Goal: Task Accomplishment & Management: Manage account settings

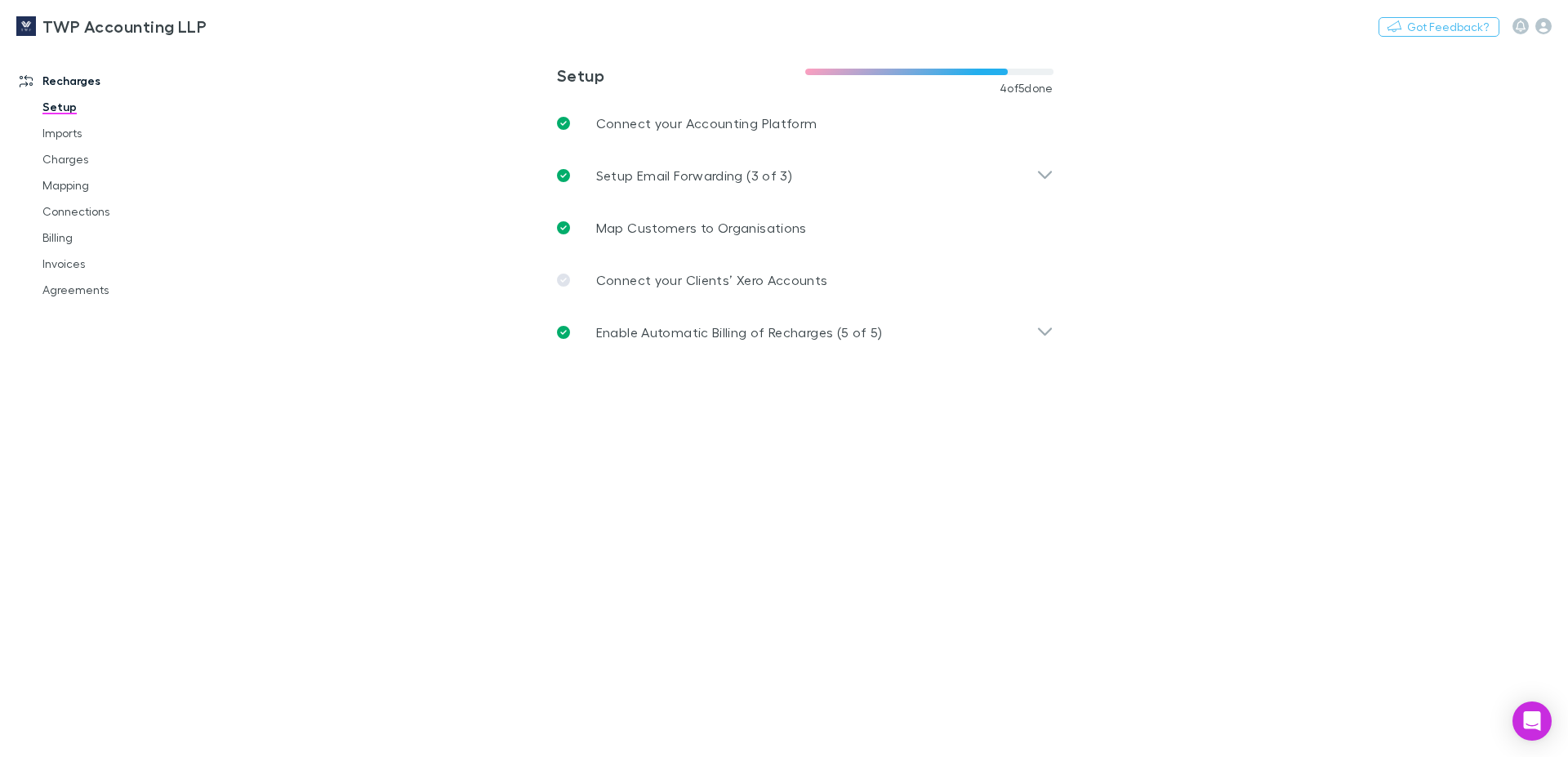
click at [67, 243] on link "Billing" at bounding box center [124, 238] width 196 height 27
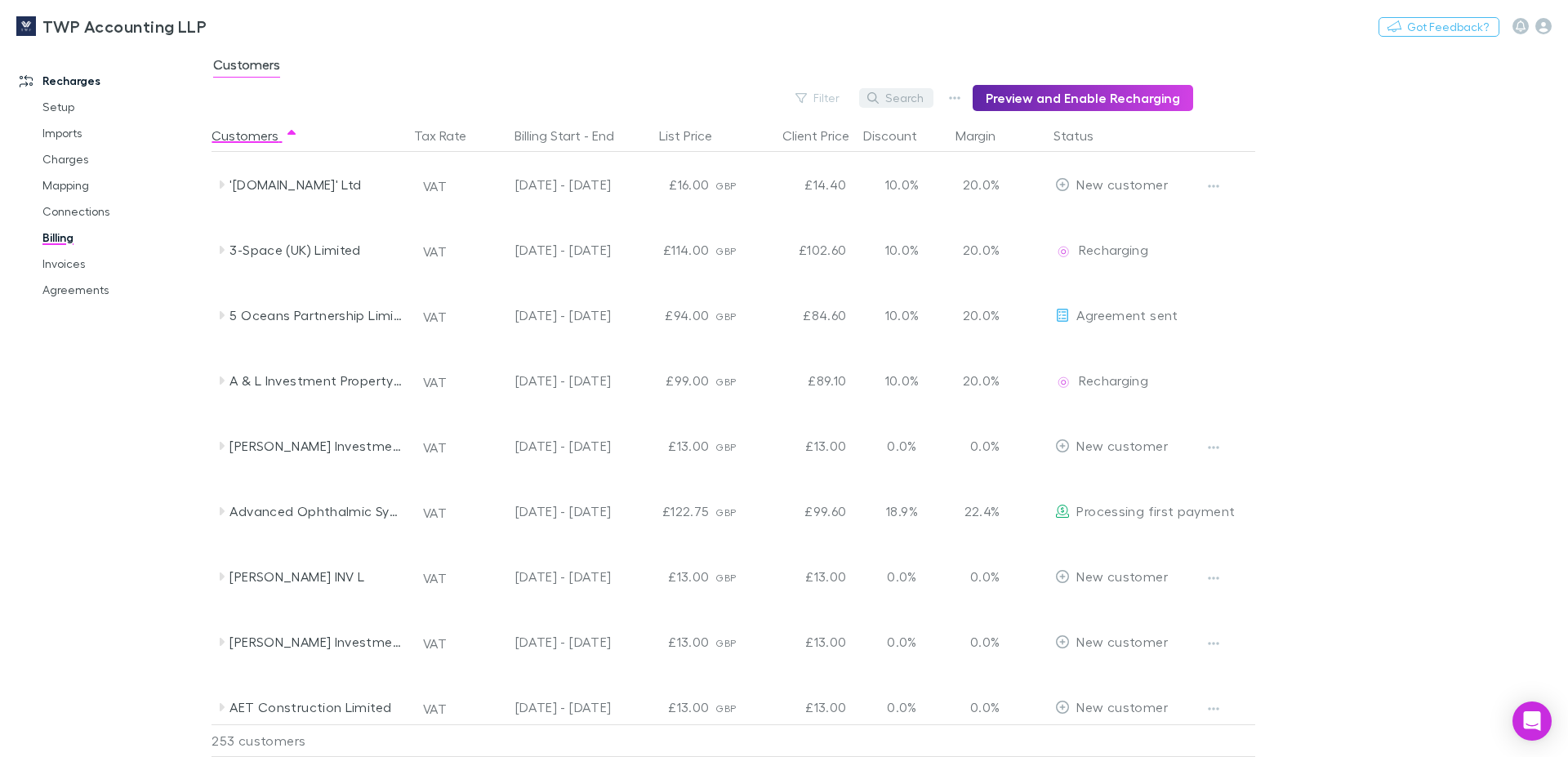
click at [905, 100] on button "Search" at bounding box center [896, 98] width 75 height 20
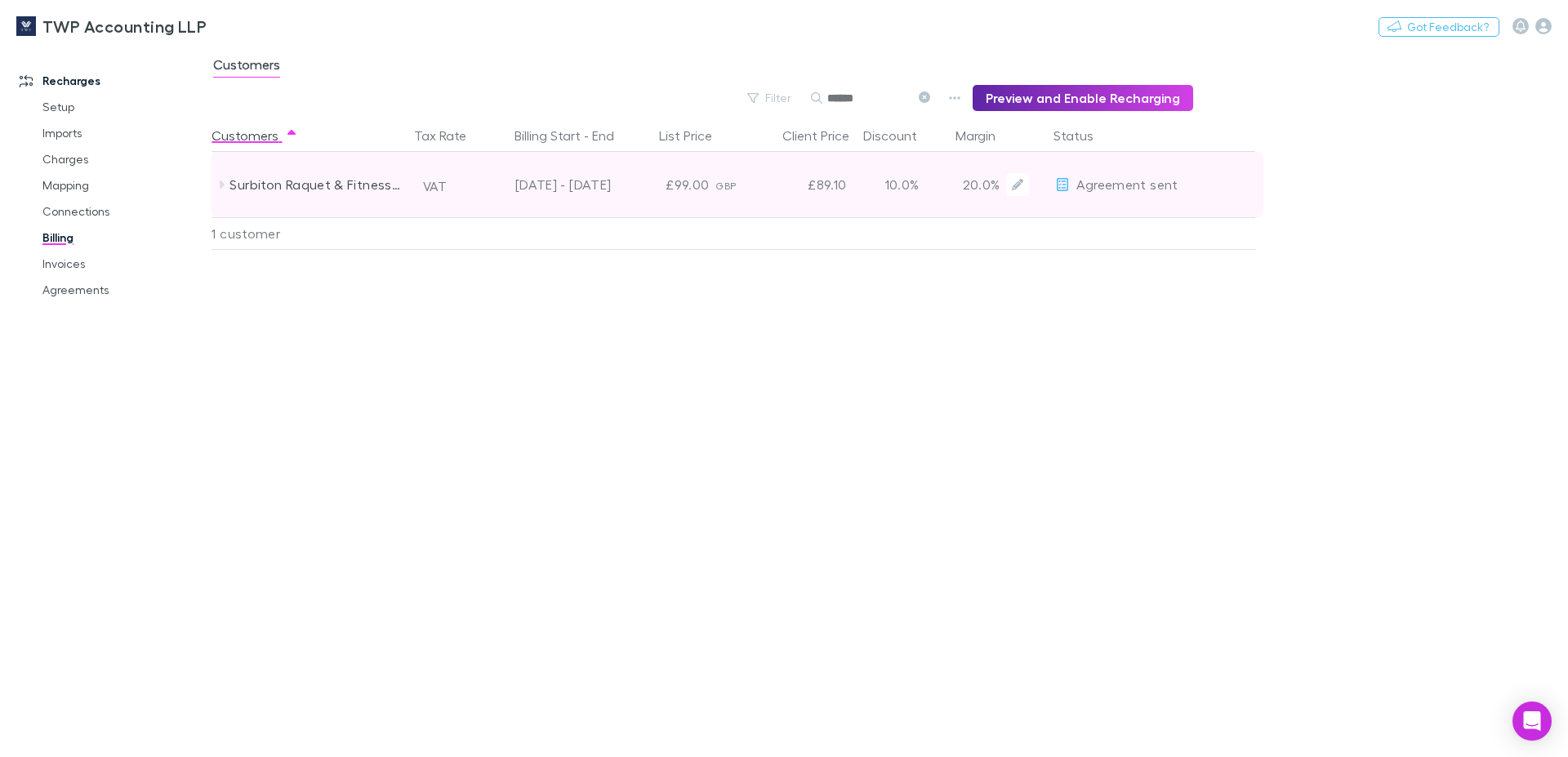
type input "******"
click at [617, 192] on div "25 May - 24 Aug 2025" at bounding box center [543, 184] width 147 height 65
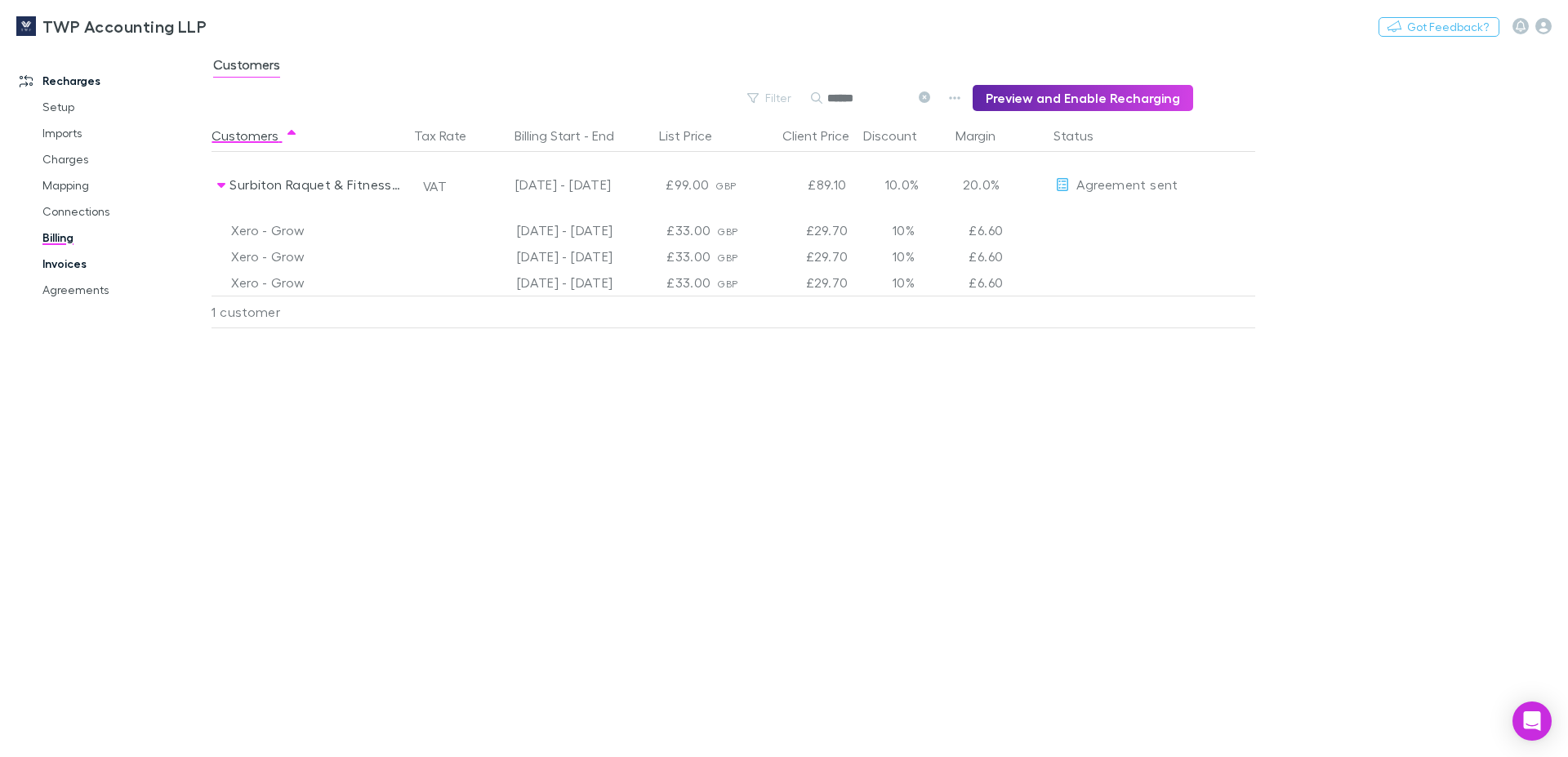
click at [83, 261] on link "Invoices" at bounding box center [124, 264] width 196 height 27
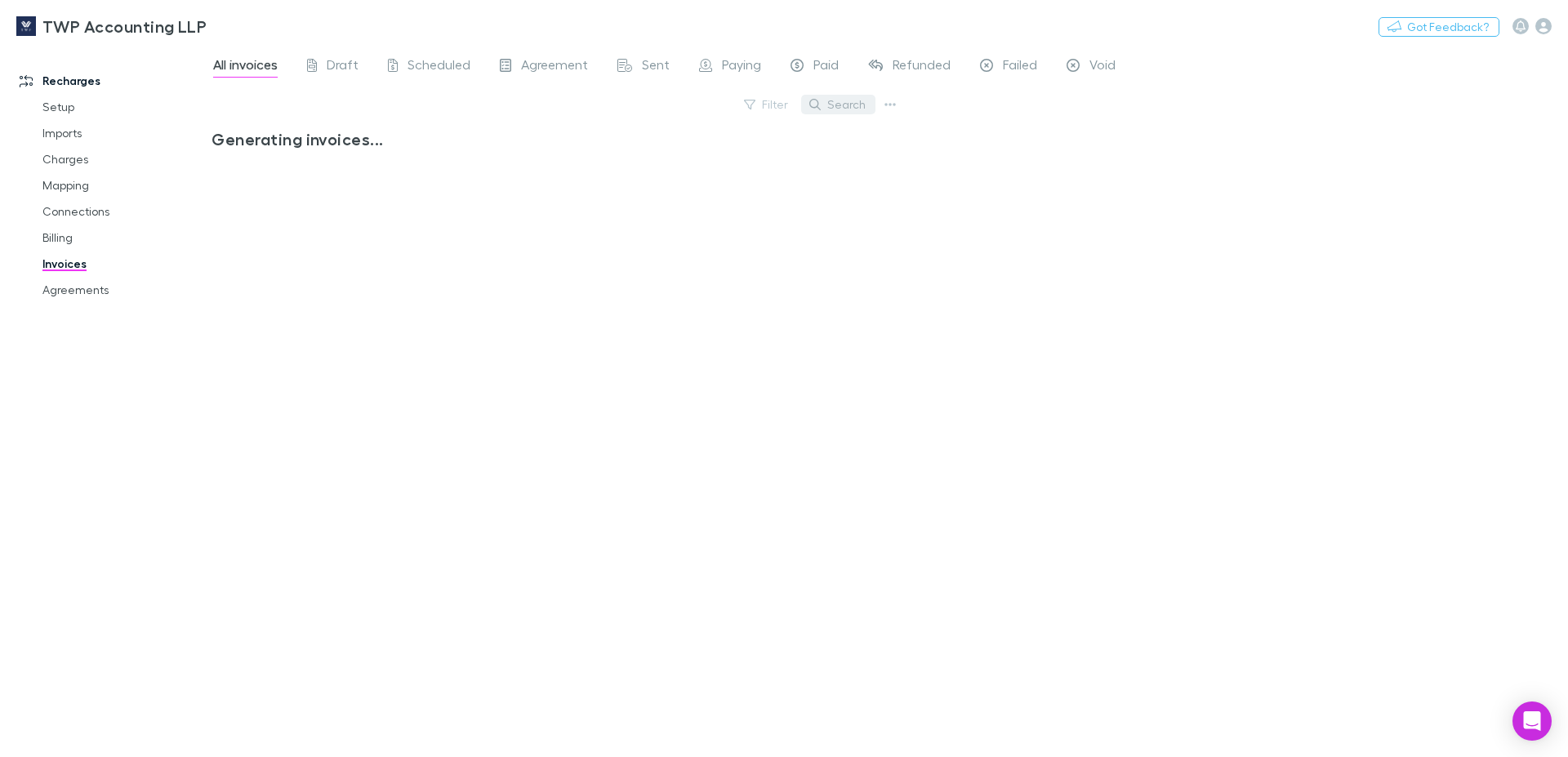
click at [847, 104] on button "Search" at bounding box center [838, 104] width 75 height 20
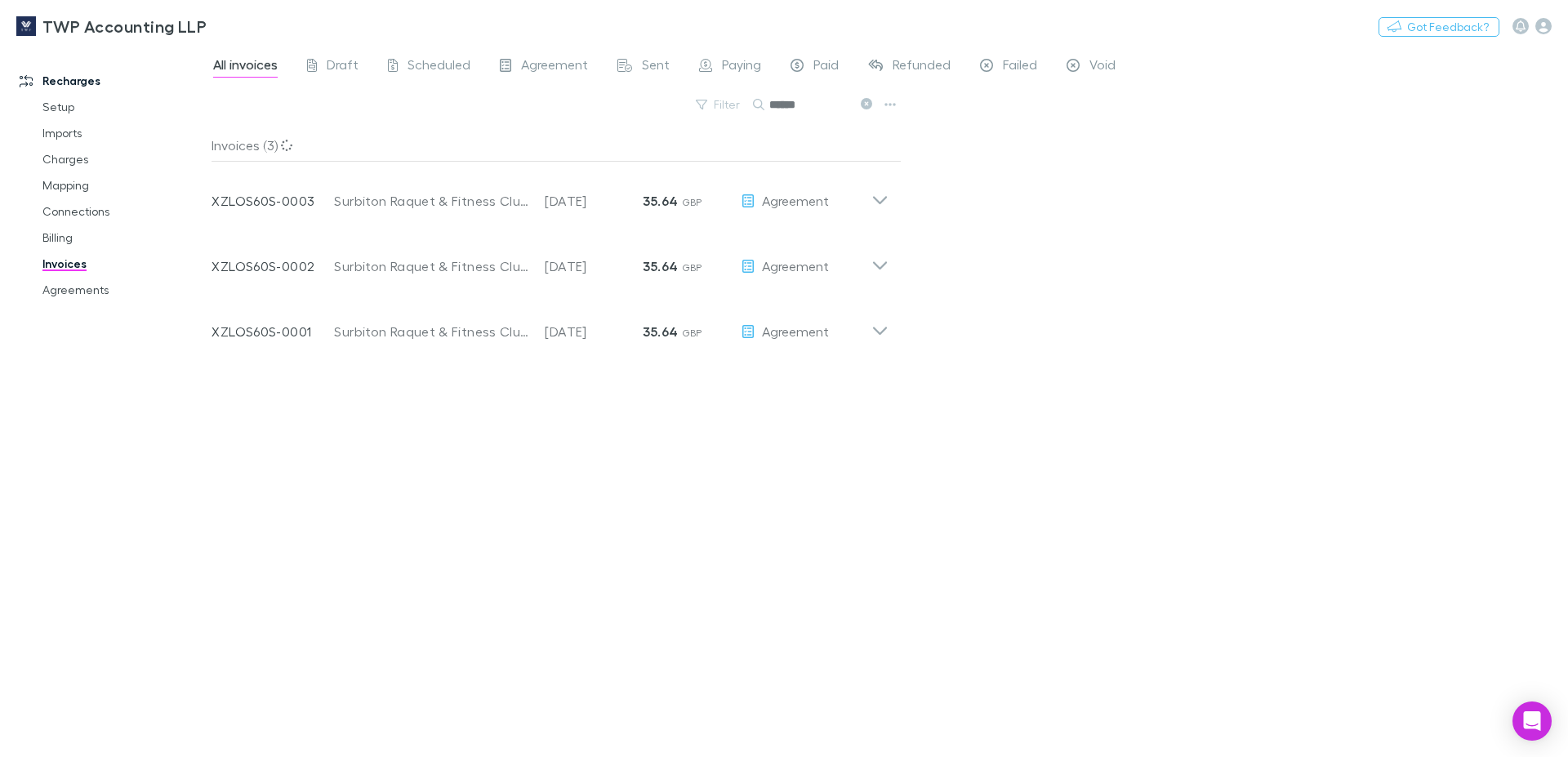
type input "******"
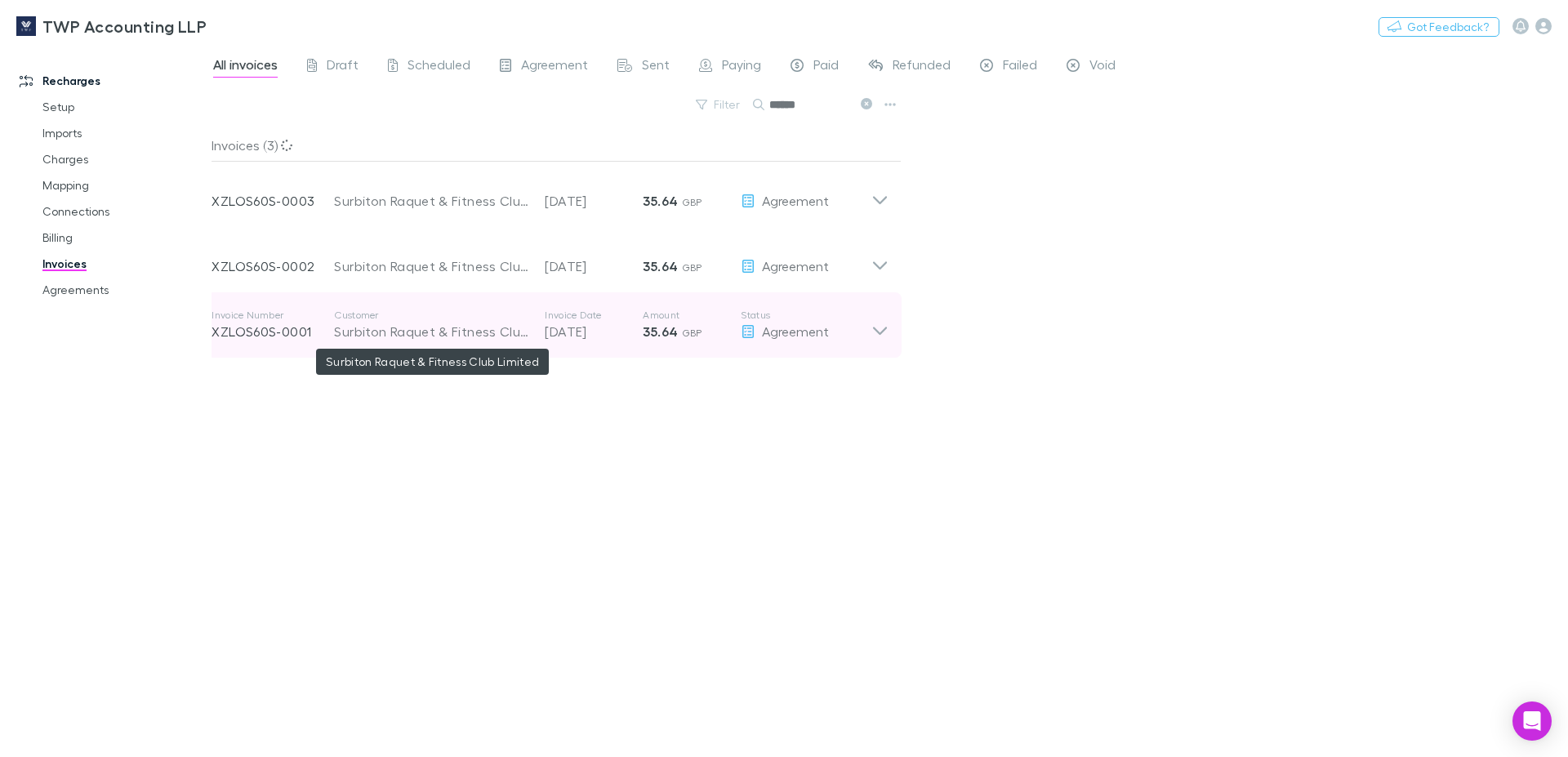
click at [514, 338] on div "Surbiton Raquet & Fitness Club Limited" at bounding box center [431, 331] width 195 height 20
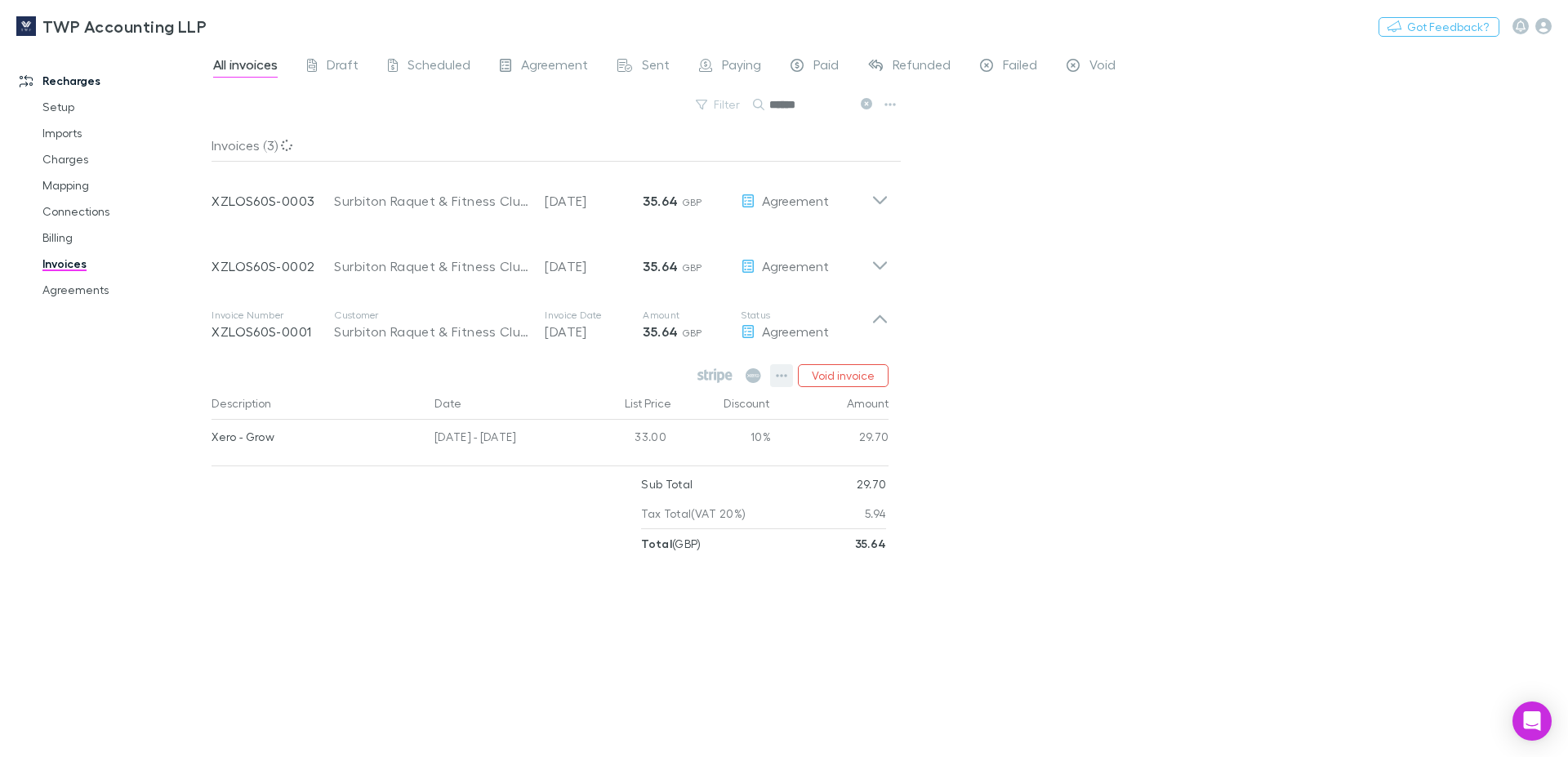
click at [779, 378] on icon "button" at bounding box center [782, 376] width 12 height 13
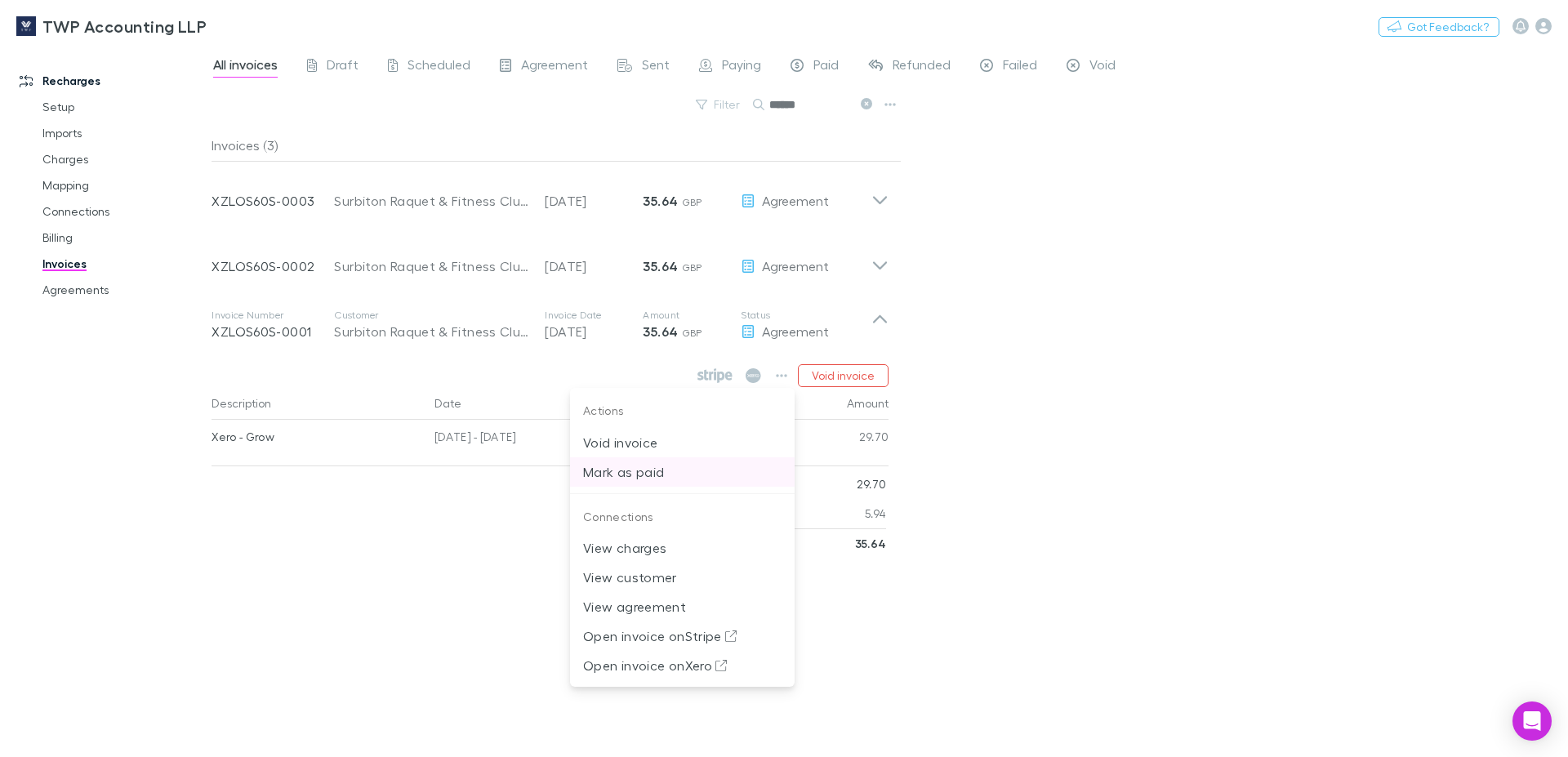
click at [640, 473] on p "Mark as paid" at bounding box center [683, 472] width 199 height 20
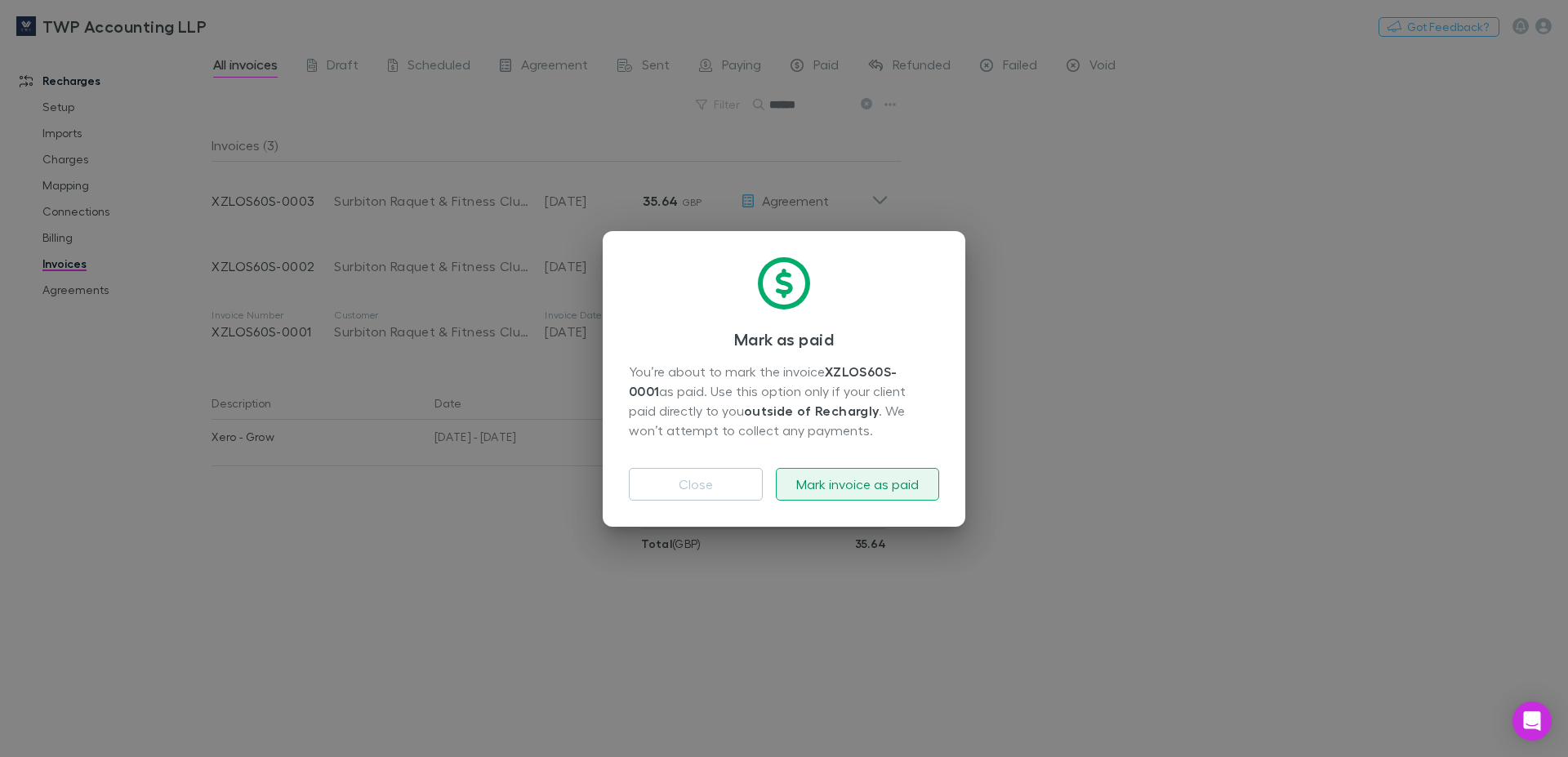
click at [848, 488] on button "Mark invoice as paid" at bounding box center [857, 484] width 163 height 32
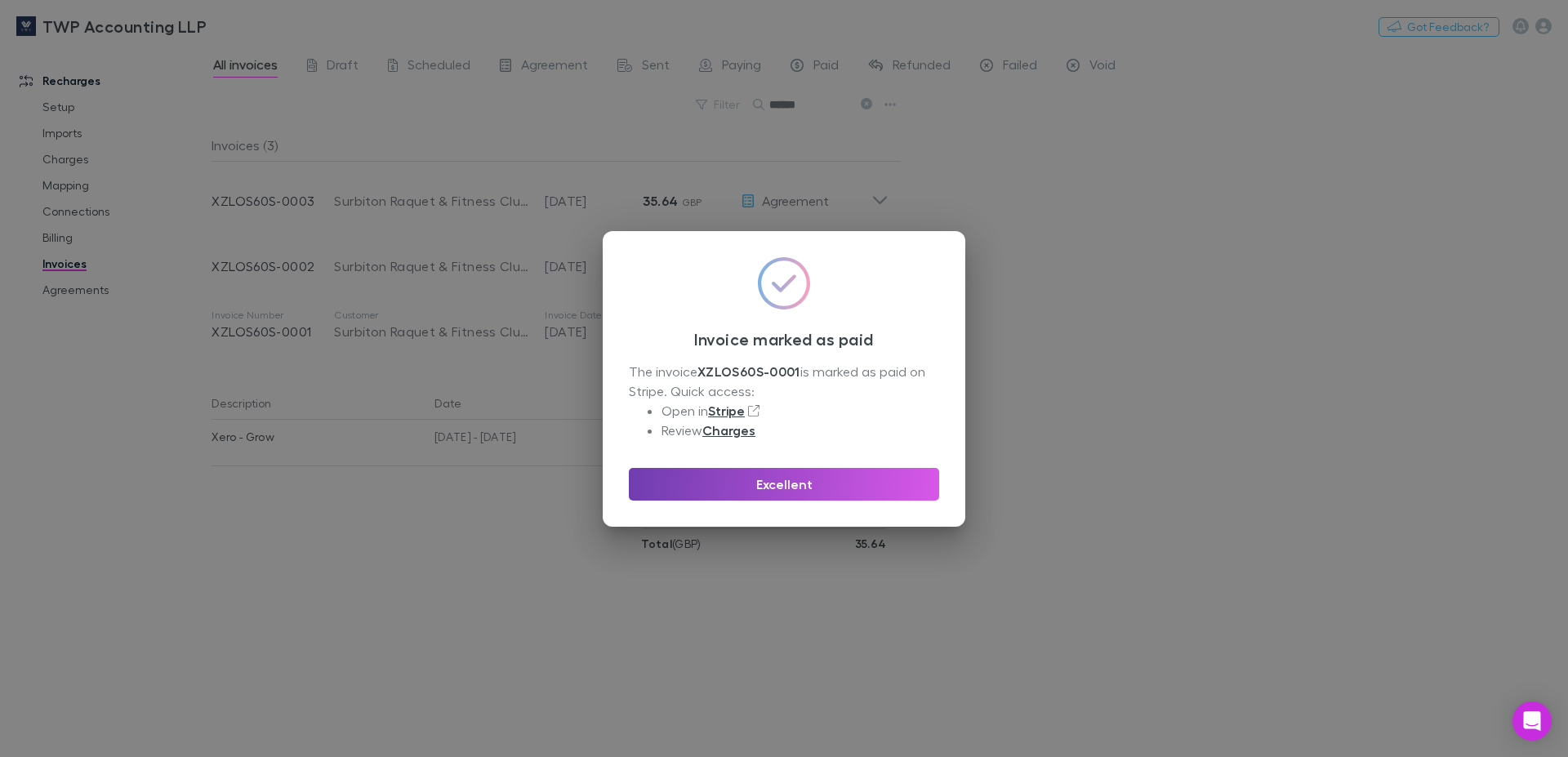
click at [909, 488] on button "Excellent" at bounding box center [784, 484] width 311 height 32
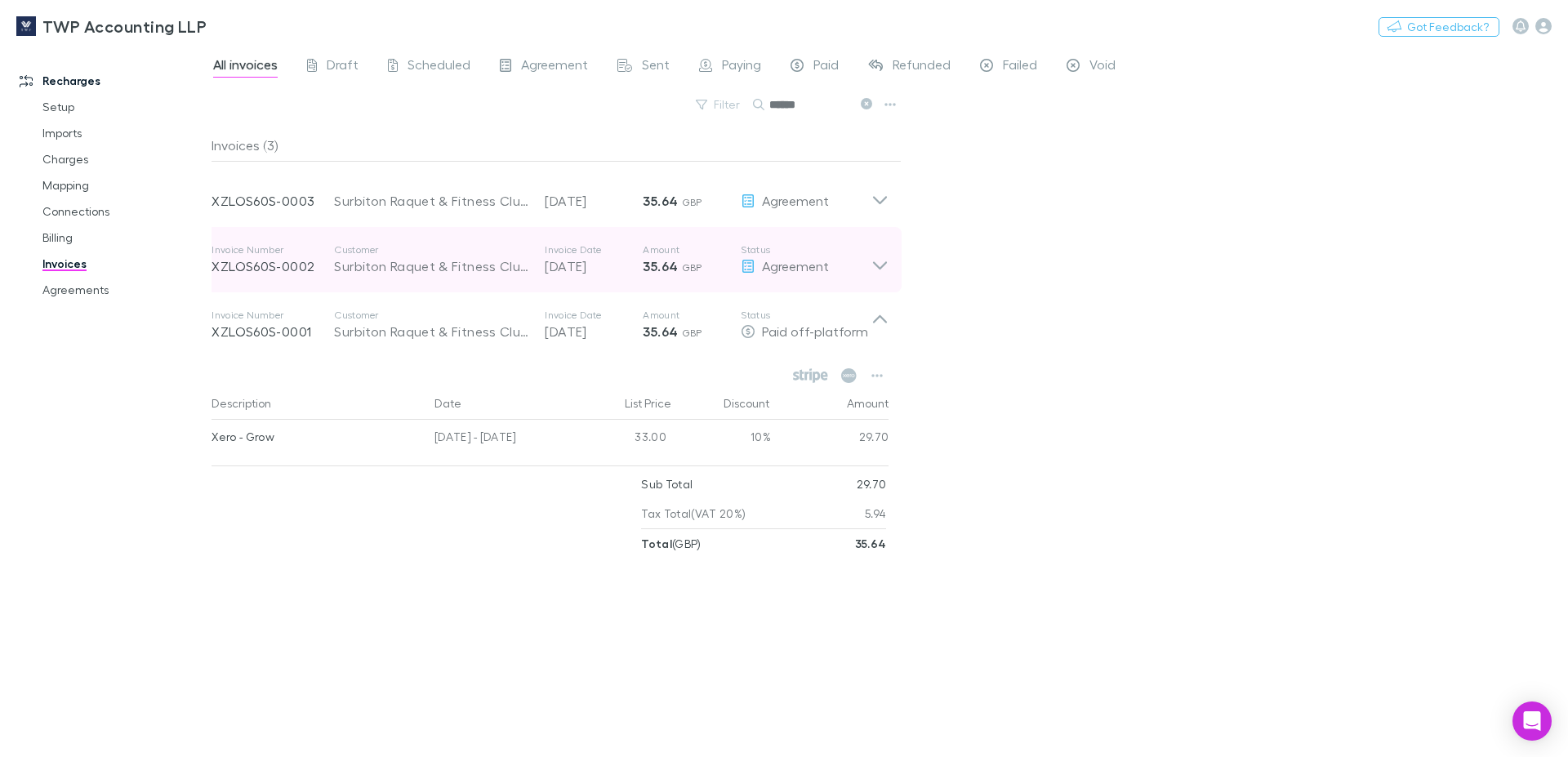
click at [591, 273] on p "12 Aug 2025" at bounding box center [594, 267] width 98 height 20
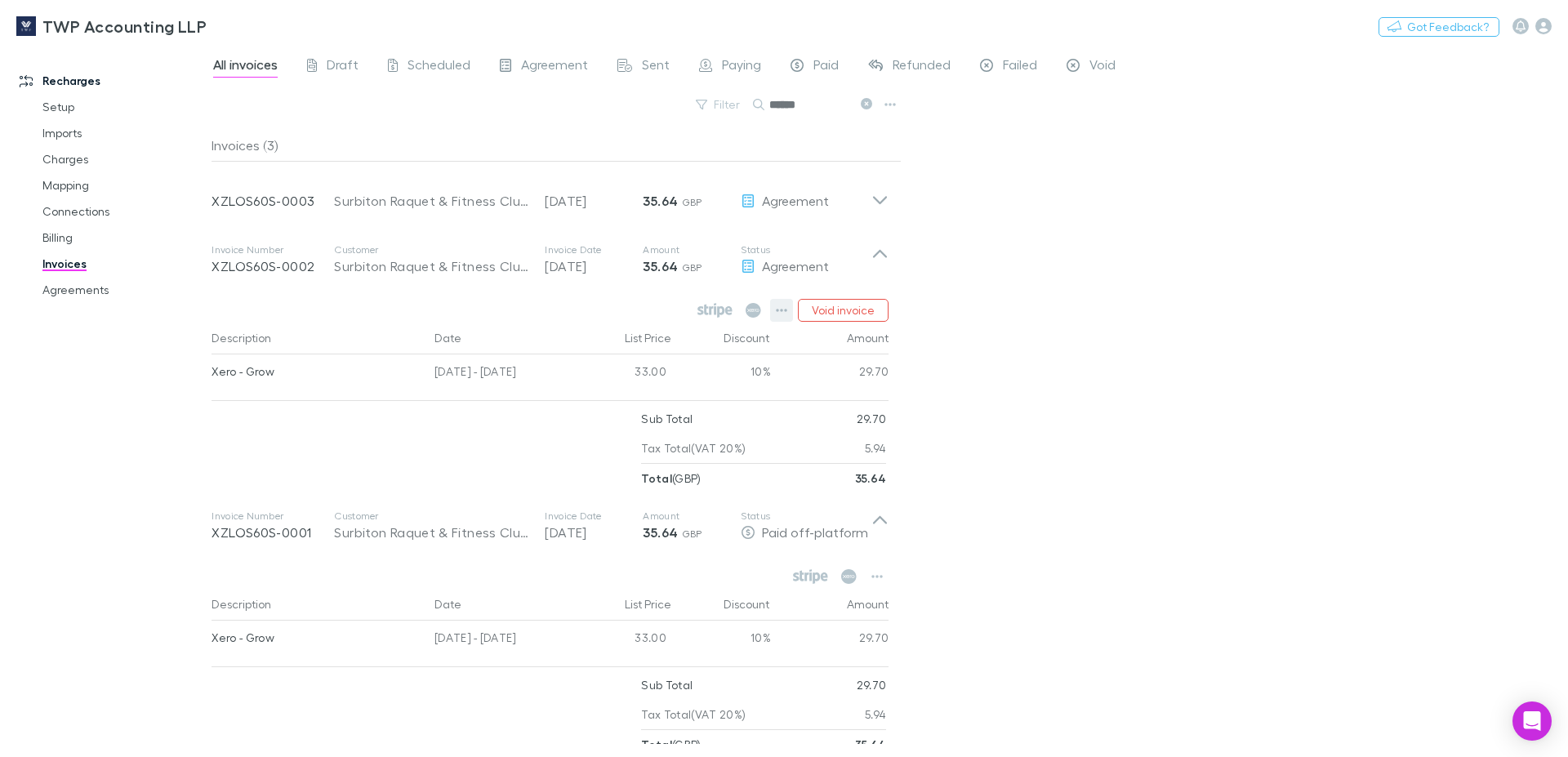
click at [776, 309] on icon "button" at bounding box center [782, 311] width 12 height 13
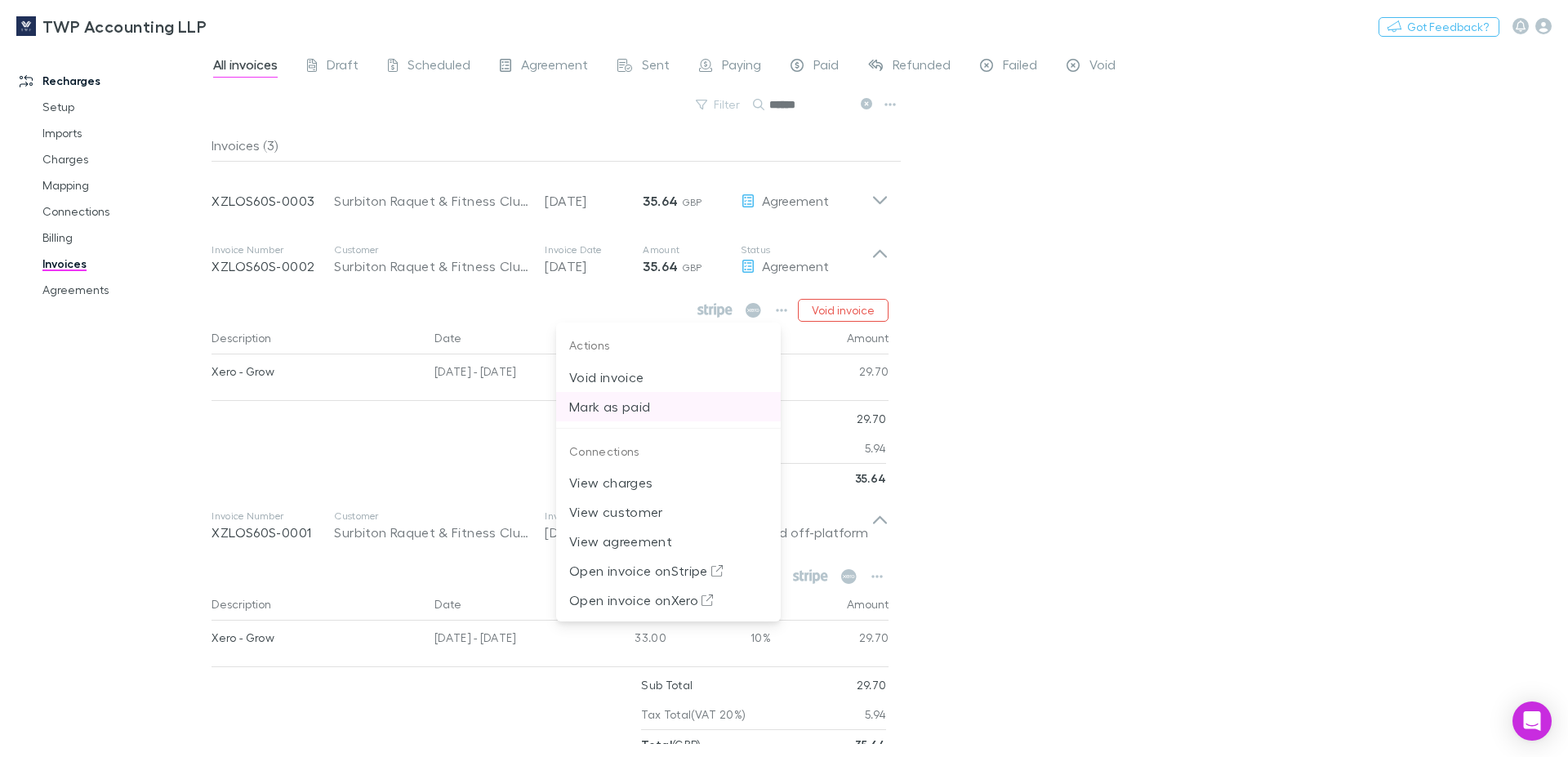
click at [626, 411] on p "Mark as paid" at bounding box center [668, 407] width 199 height 20
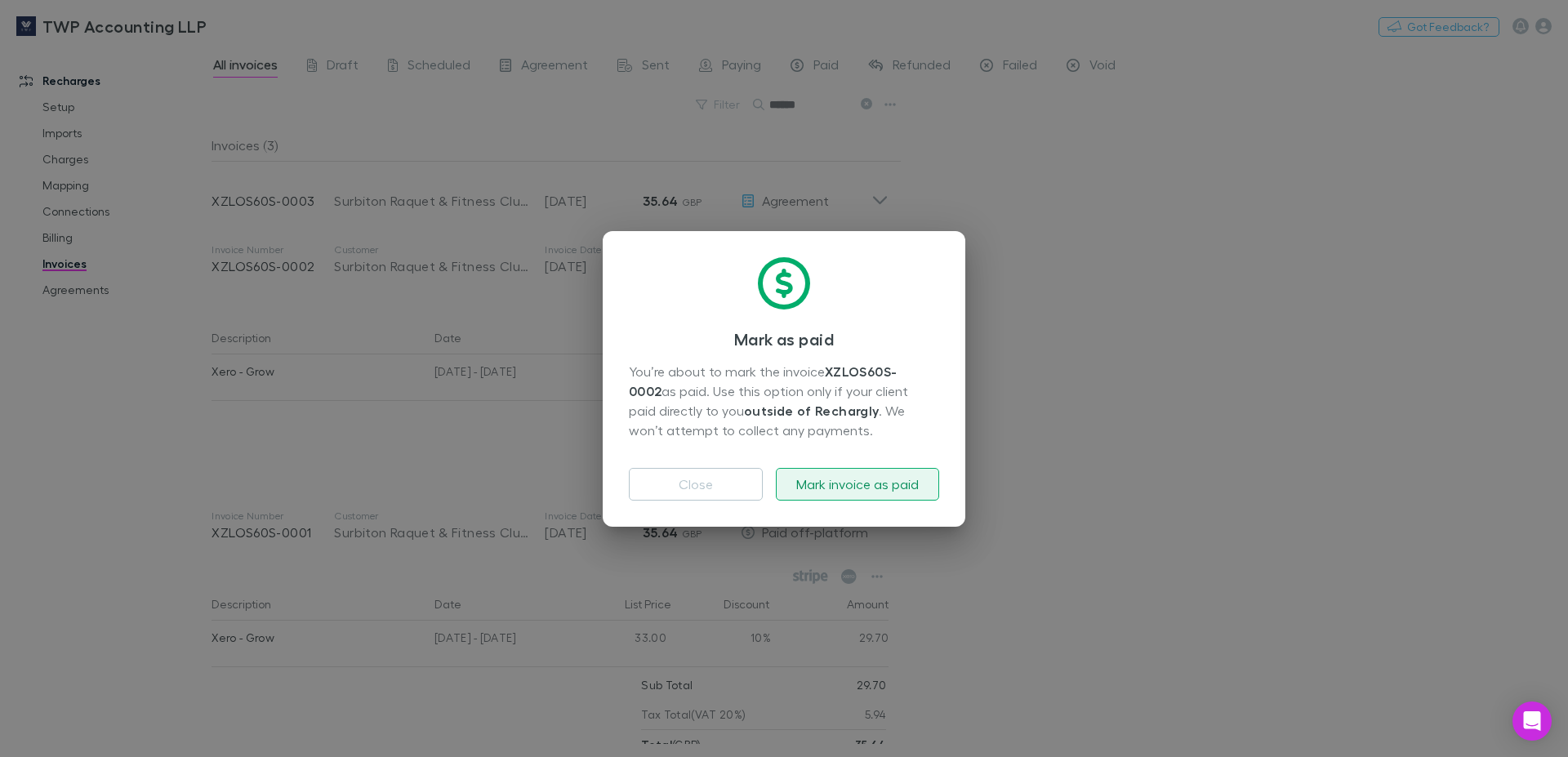
click at [809, 478] on button "Mark invoice as paid" at bounding box center [857, 484] width 163 height 32
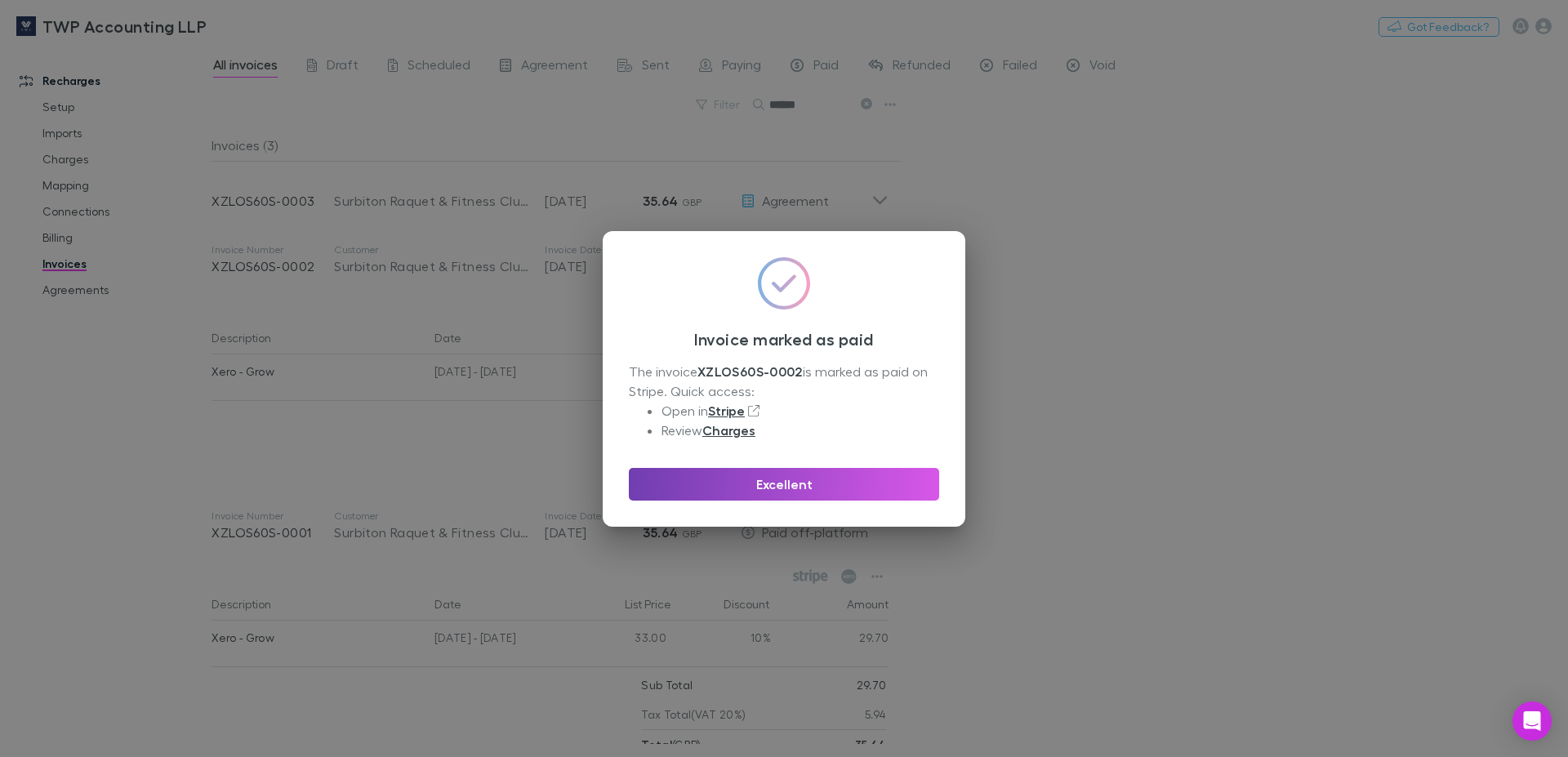
click at [813, 475] on button "Excellent" at bounding box center [784, 484] width 311 height 32
